Goal: Information Seeking & Learning: Find specific page/section

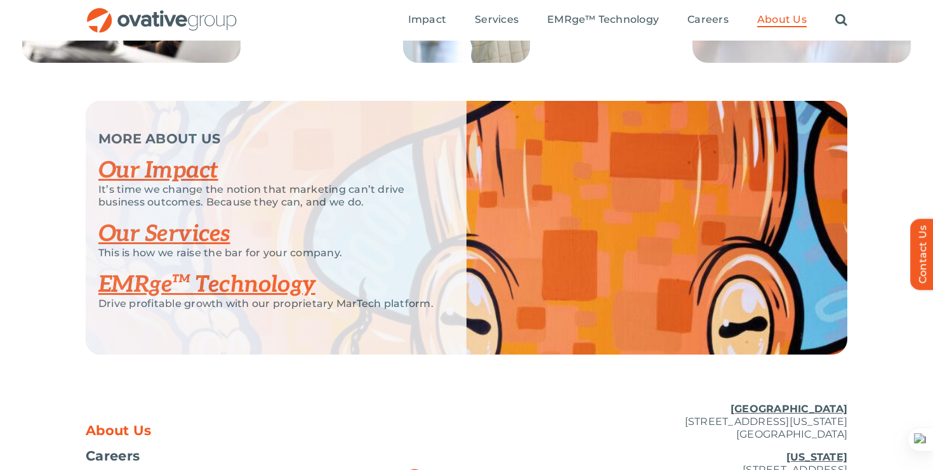
scroll to position [2795, 0]
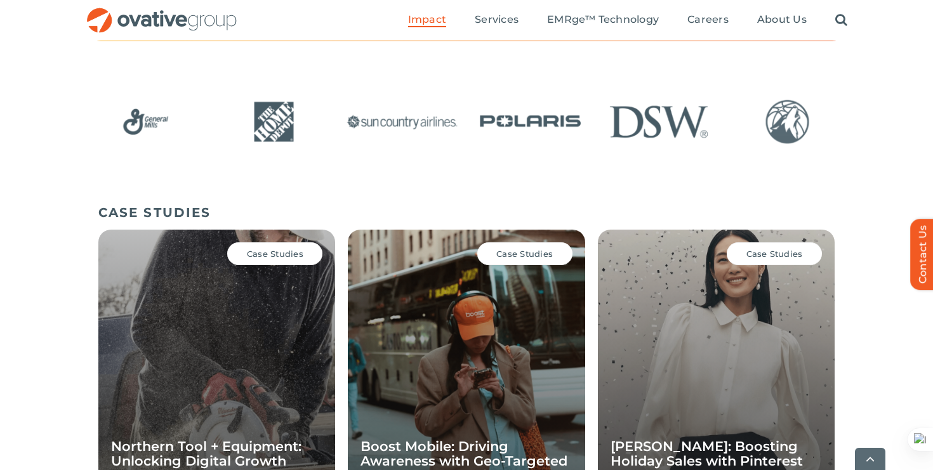
scroll to position [858, 0]
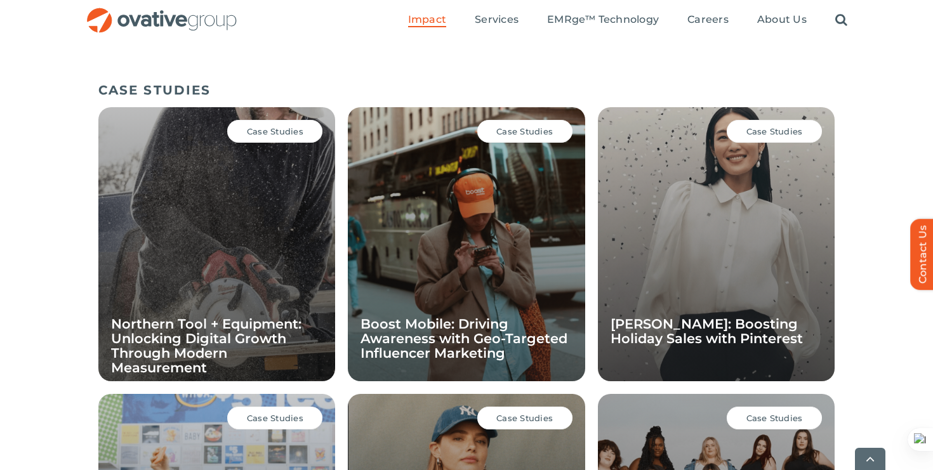
click at [265, 213] on div "Case Studies Northern Tool + Equipment: Unlocking Digital Growth Through Modern…" at bounding box center [216, 244] width 237 height 274
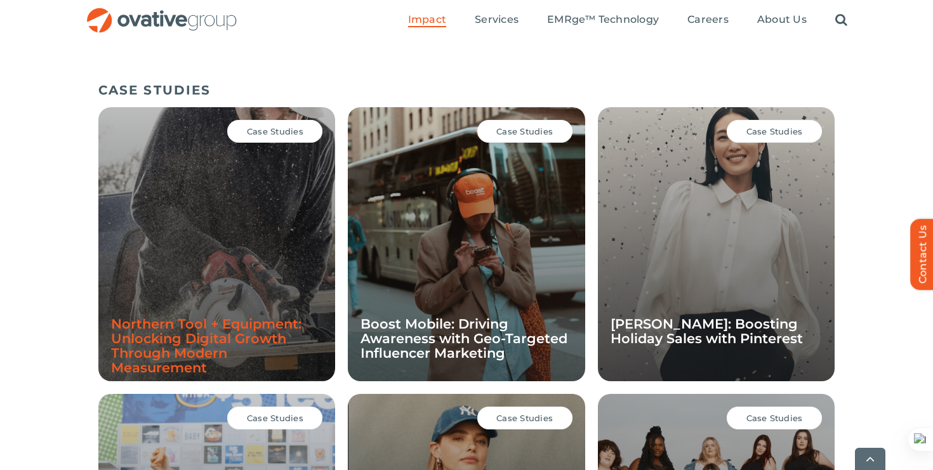
click at [216, 335] on link "Northern Tool + Equipment: Unlocking Digital Growth Through Modern Measurement" at bounding box center [206, 346] width 190 height 60
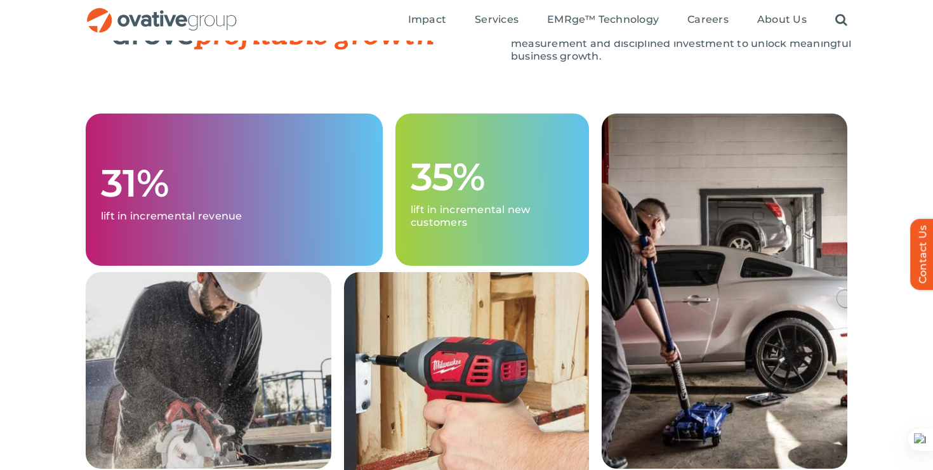
scroll to position [1284, 0]
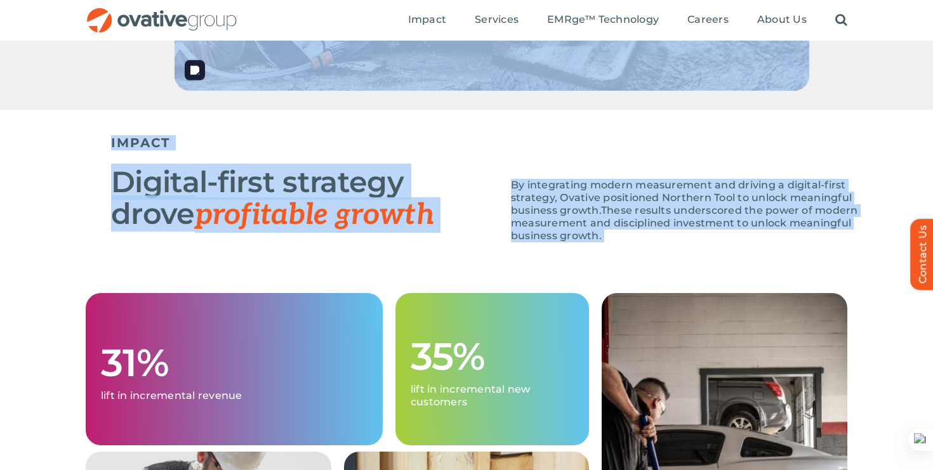
drag, startPoint x: 652, startPoint y: 255, endPoint x: 388, endPoint y: 84, distance: 314.1
click at [431, 269] on div "IMPACT Digital-first strategy drove profitable growth By integrating modern mea…" at bounding box center [492, 201] width 762 height 183
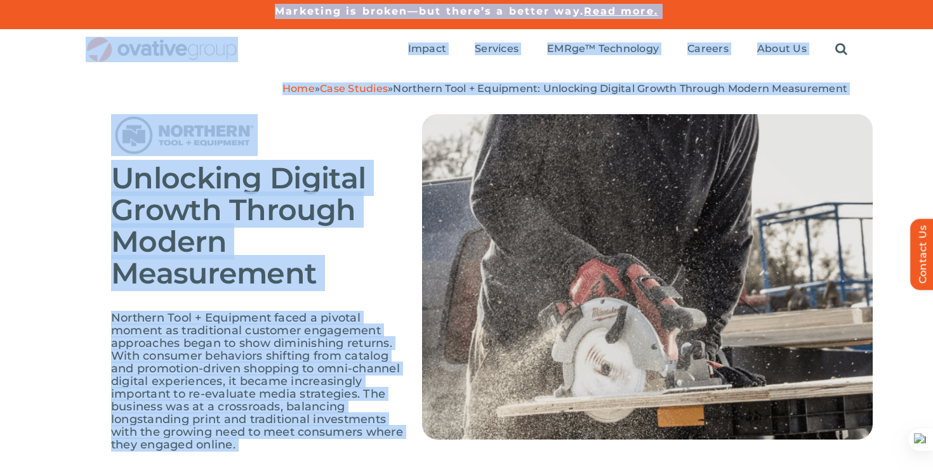
scroll to position [0, 0]
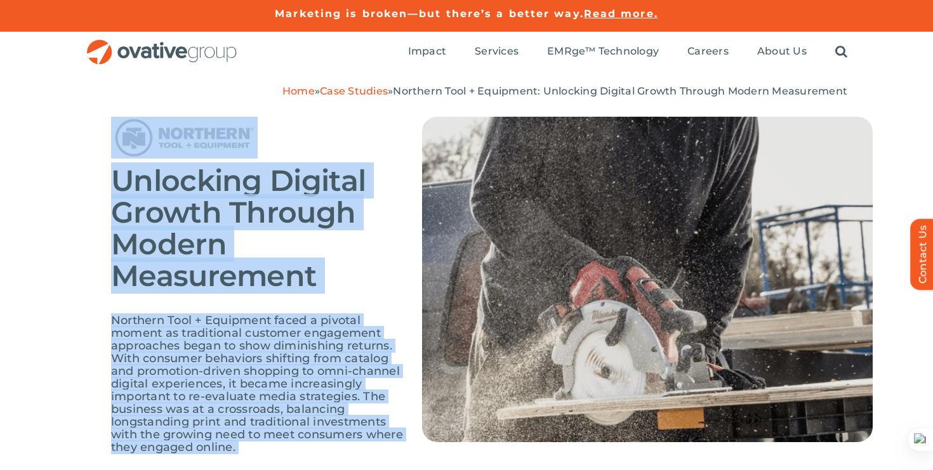
drag, startPoint x: 424, startPoint y: 315, endPoint x: 126, endPoint y: 117, distance: 357.7
copy div "Unlocking Digital Growth Through Modern Measurement Northern Tool + Equipment f…"
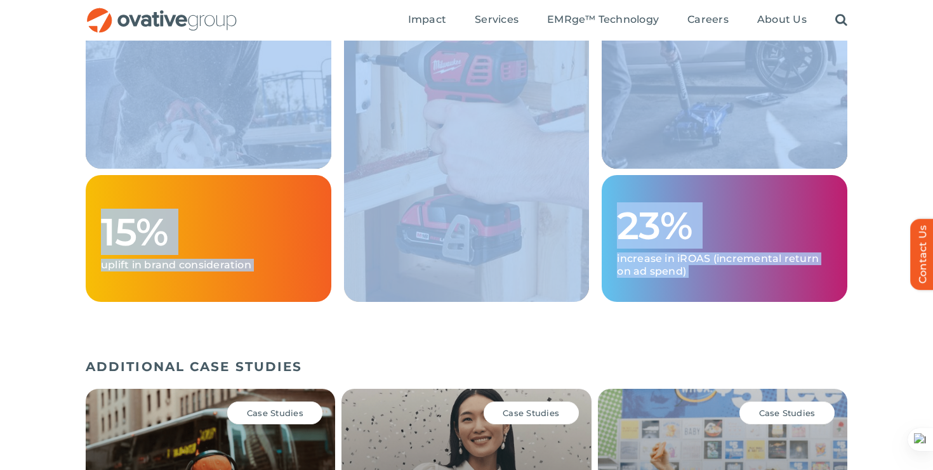
scroll to position [1438, 0]
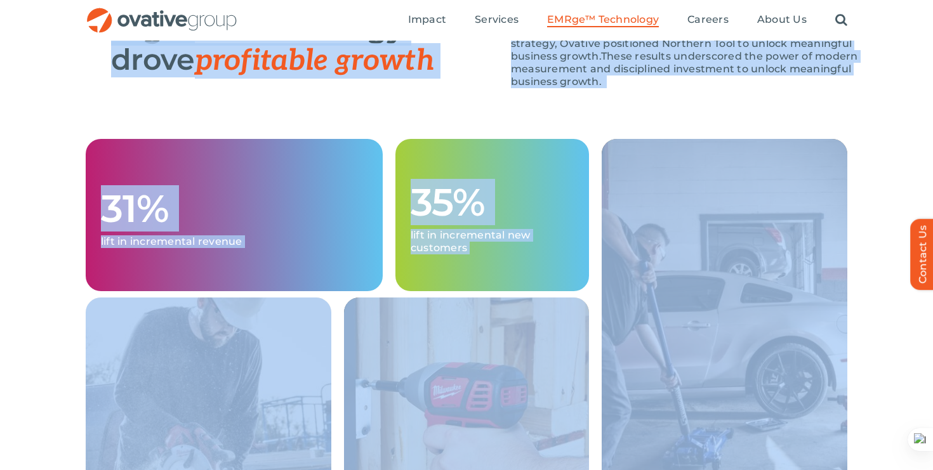
click at [583, 21] on span "EMRge™ Technology" at bounding box center [603, 19] width 112 height 13
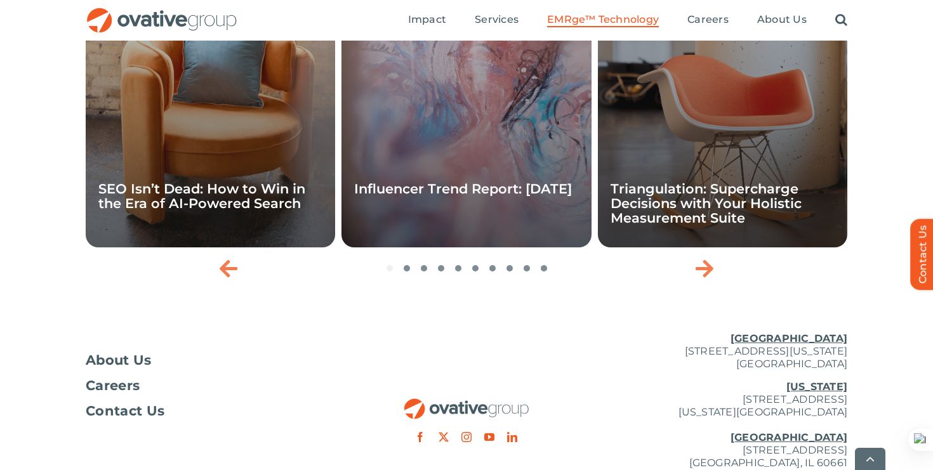
scroll to position [4367, 0]
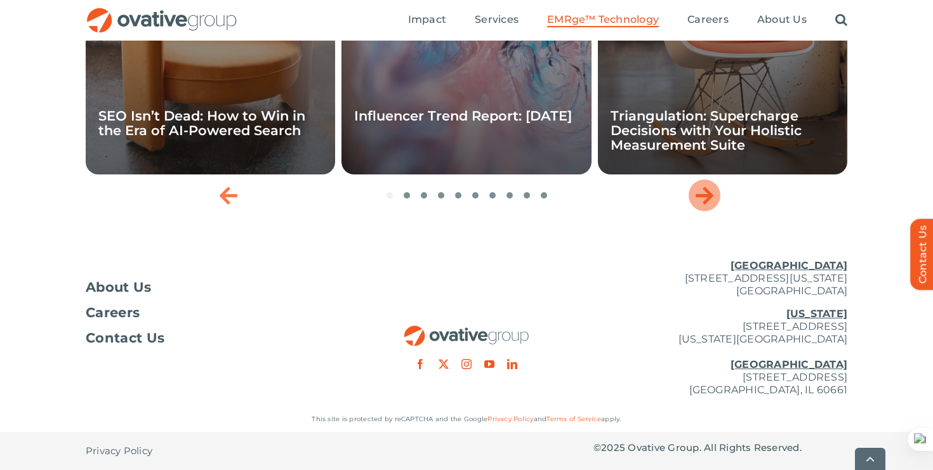
click at [698, 192] on icon "Next slide" at bounding box center [705, 195] width 18 height 20
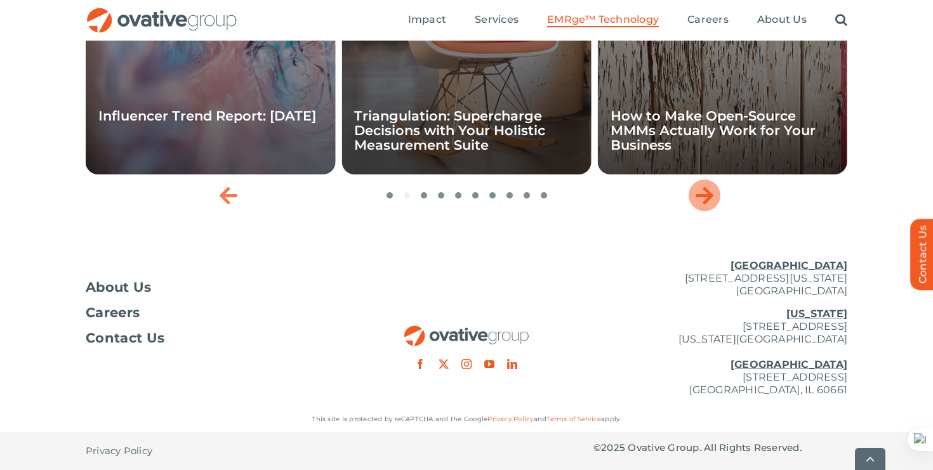
click at [698, 192] on icon "Next slide" at bounding box center [705, 195] width 18 height 20
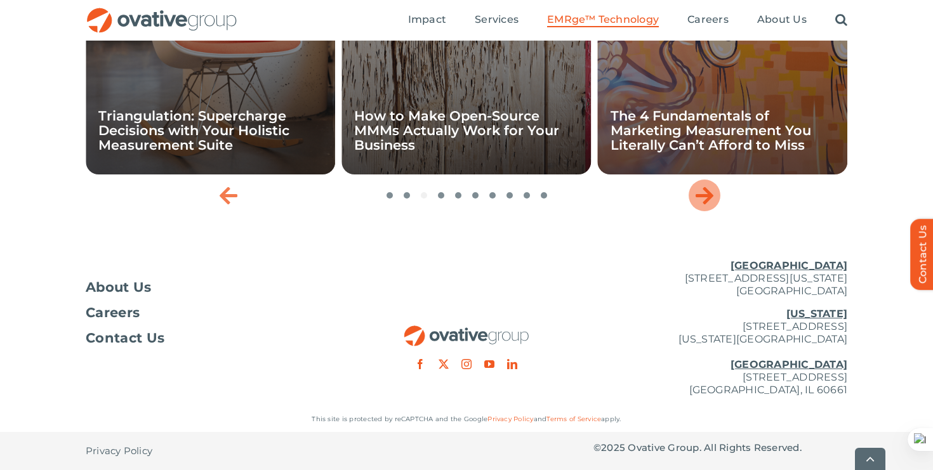
click at [698, 192] on icon "Next slide" at bounding box center [705, 195] width 18 height 20
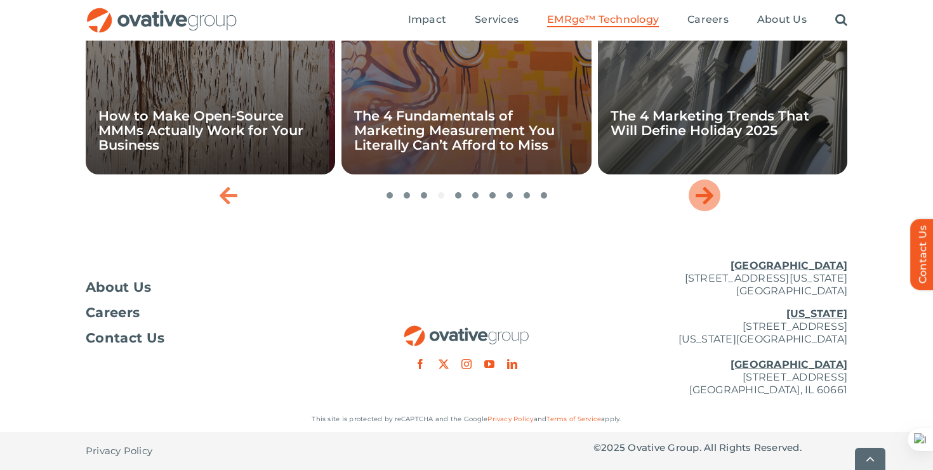
click at [698, 192] on icon "Next slide" at bounding box center [705, 195] width 18 height 20
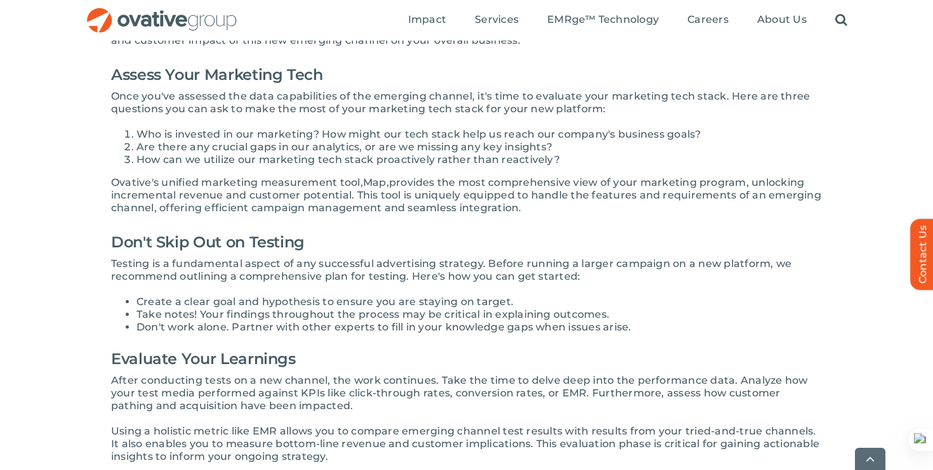
scroll to position [738, 0]
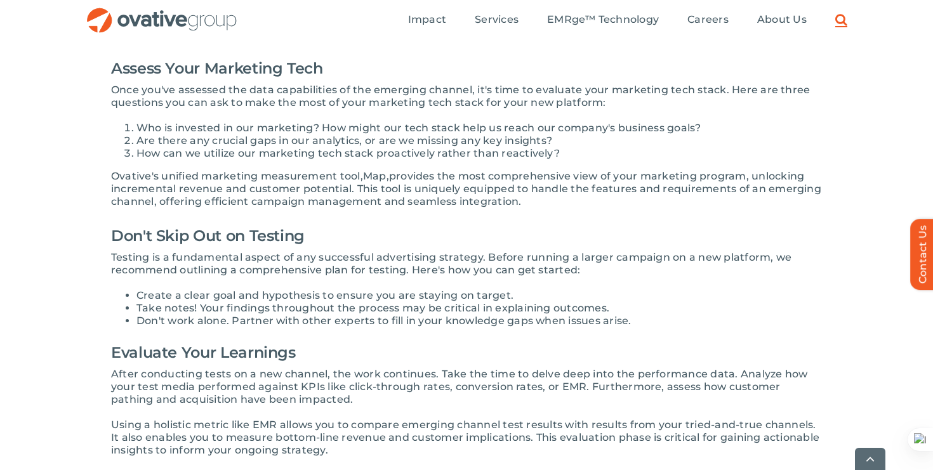
click at [839, 23] on link "Search" at bounding box center [841, 20] width 12 height 14
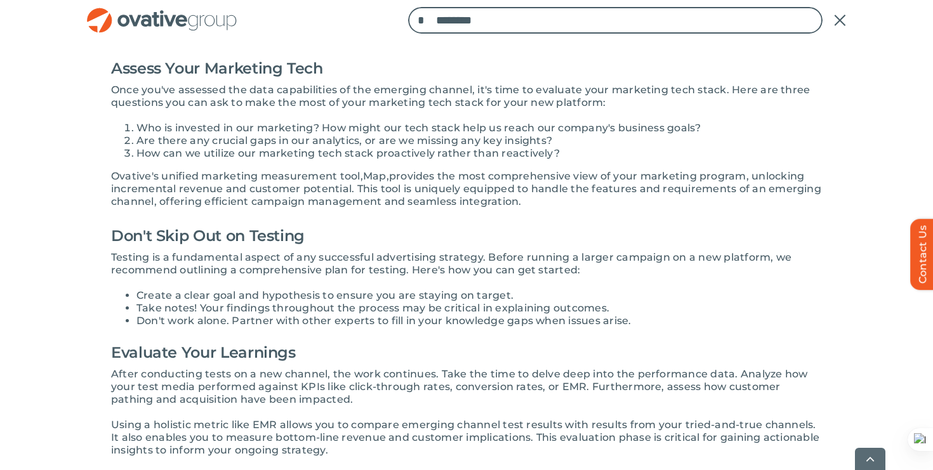
type input "********"
click at [408, 7] on input "*" at bounding box center [421, 20] width 27 height 27
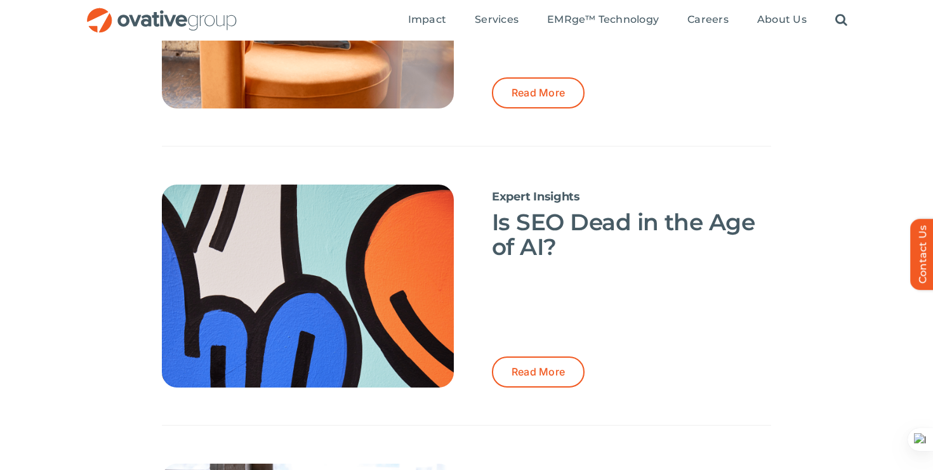
click at [644, 244] on h3 "Is SEO Dead in the Age of AI?" at bounding box center [631, 235] width 279 height 50
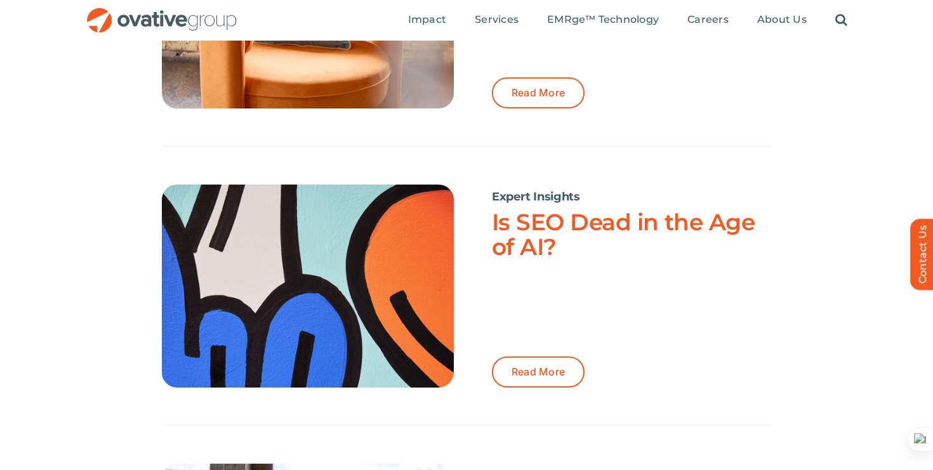
click at [641, 231] on link "Is SEO Dead in the Age of AI?" at bounding box center [623, 234] width 263 height 53
click at [578, 220] on link "Is SEO Dead in the Age of AI?" at bounding box center [623, 234] width 263 height 53
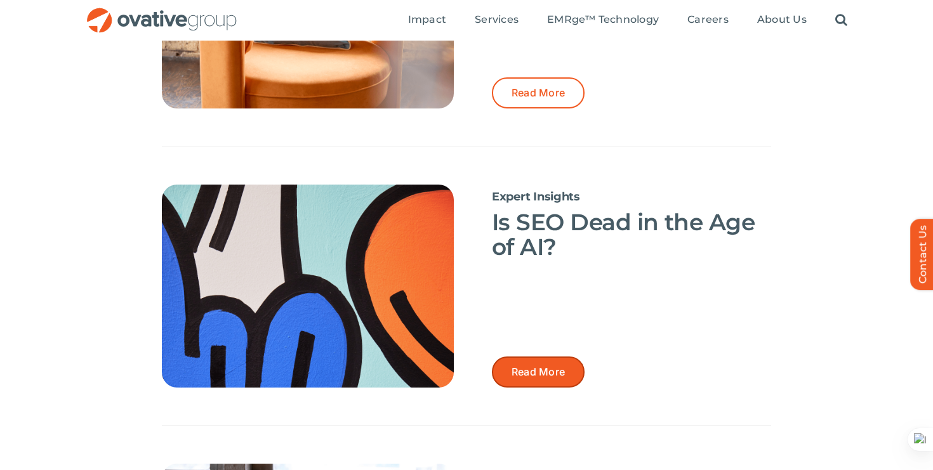
click at [538, 379] on link "Read More" at bounding box center [538, 372] width 93 height 31
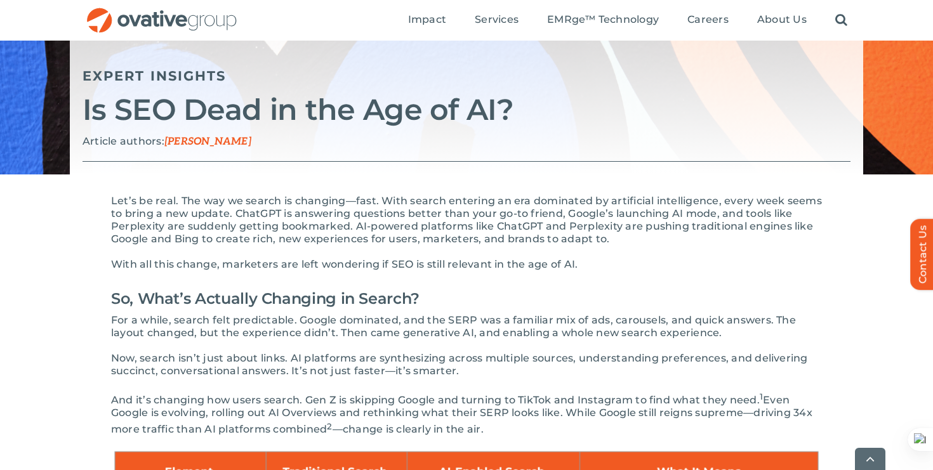
scroll to position [133, 0]
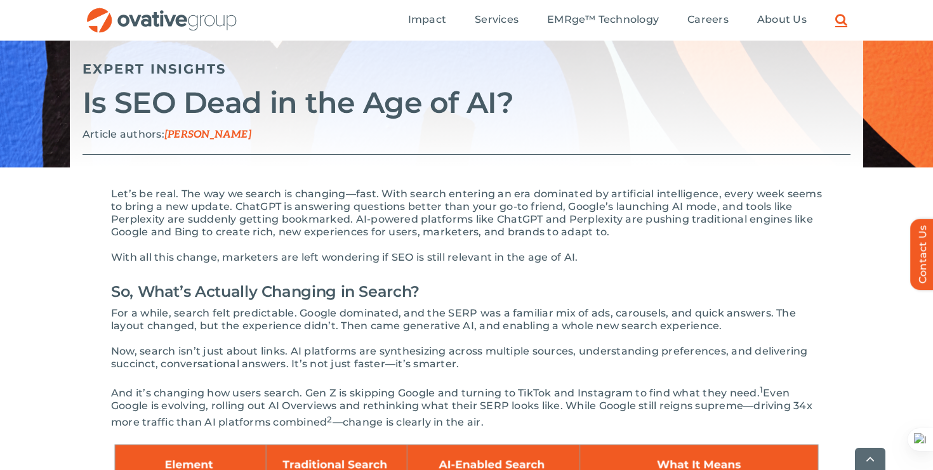
click at [846, 26] on link "Search" at bounding box center [841, 20] width 12 height 14
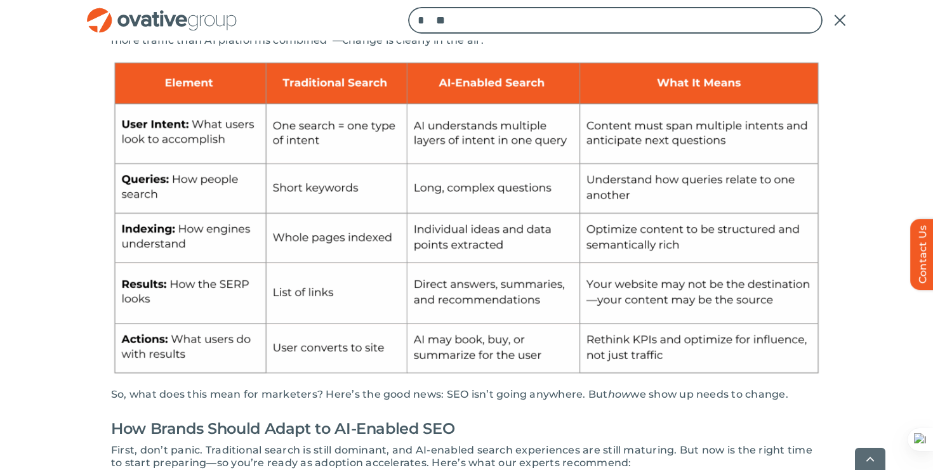
scroll to position [739, 0]
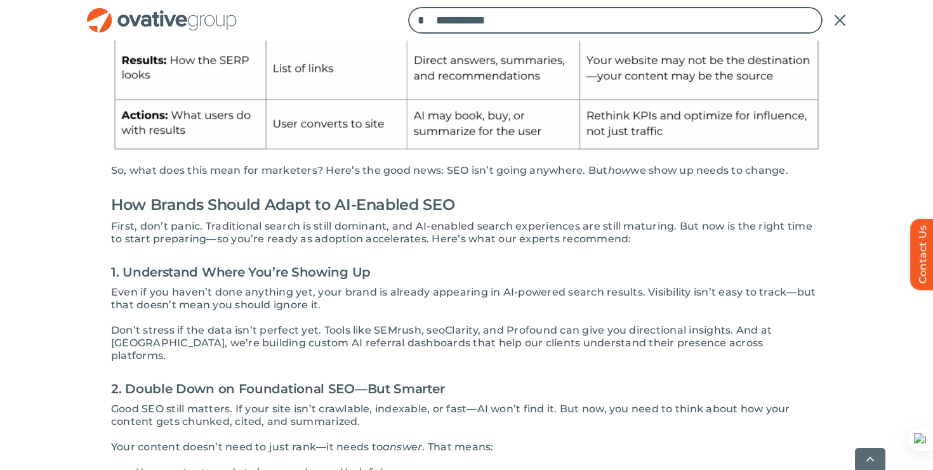
type input "**********"
click at [408, 7] on input "*" at bounding box center [421, 20] width 27 height 27
